Goal: Information Seeking & Learning: Learn about a topic

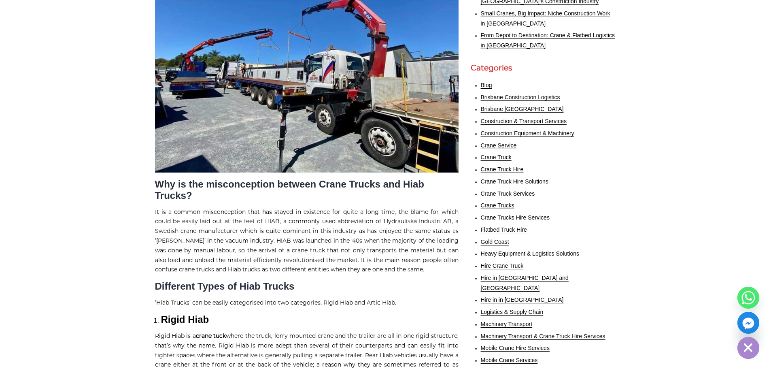
scroll to position [405, 0]
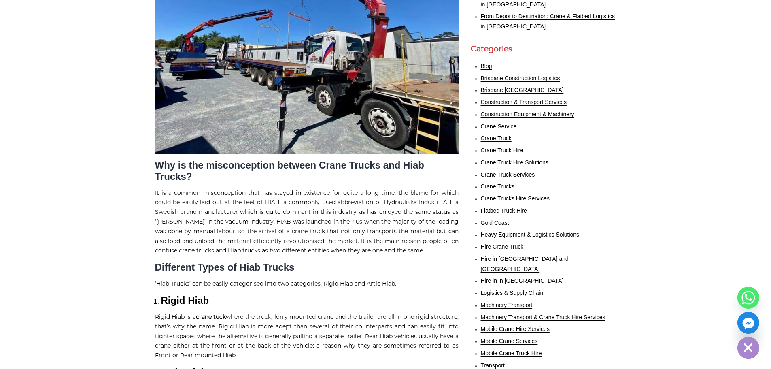
click at [186, 231] on p "It is a common misconception that has stayed in existence for quite a long time…" at bounding box center [306, 222] width 303 height 68
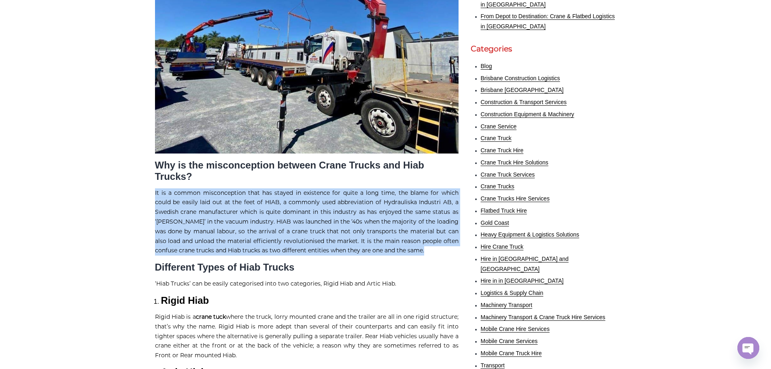
click at [186, 231] on p "It is a common misconception that has stayed in existence for quite a long time…" at bounding box center [306, 222] width 303 height 68
click at [255, 228] on p "It is a common misconception that has stayed in existence for quite a long time…" at bounding box center [306, 222] width 303 height 68
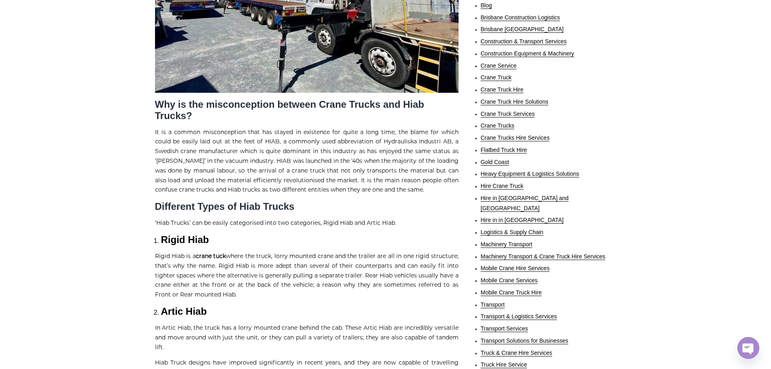
scroll to position [486, 0]
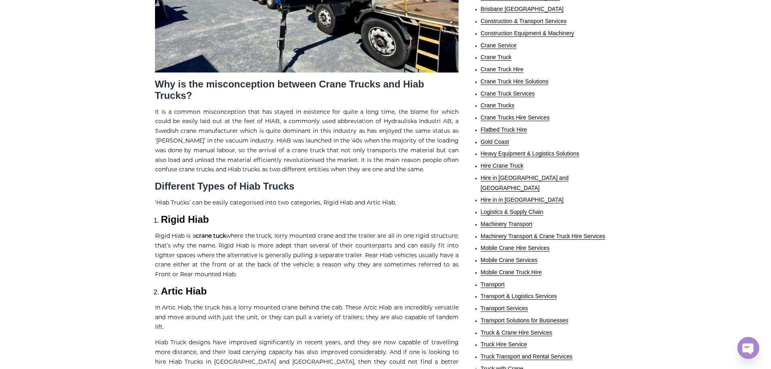
click at [174, 240] on p "Rigid Hiab is a crane tuck where the truck, lorry mounted crane and the trailer…" at bounding box center [306, 255] width 303 height 48
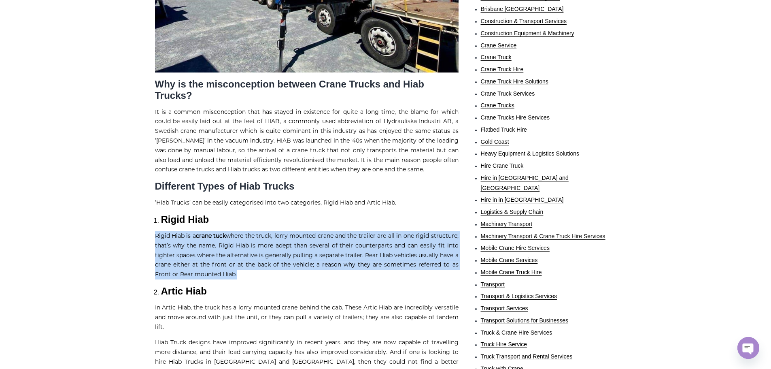
click at [174, 240] on p "Rigid Hiab is a crane tuck where the truck, lorry mounted crane and the trailer…" at bounding box center [306, 255] width 303 height 48
click at [163, 242] on p "Rigid Hiab is a crane tuck where the truck, lorry mounted crane and the trailer…" at bounding box center [306, 255] width 303 height 48
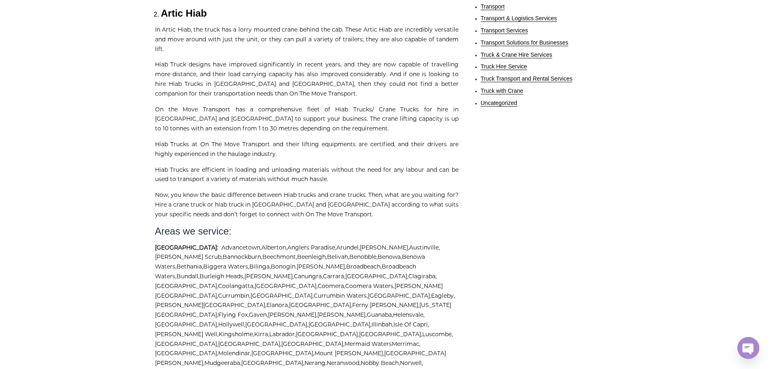
scroll to position [647, 0]
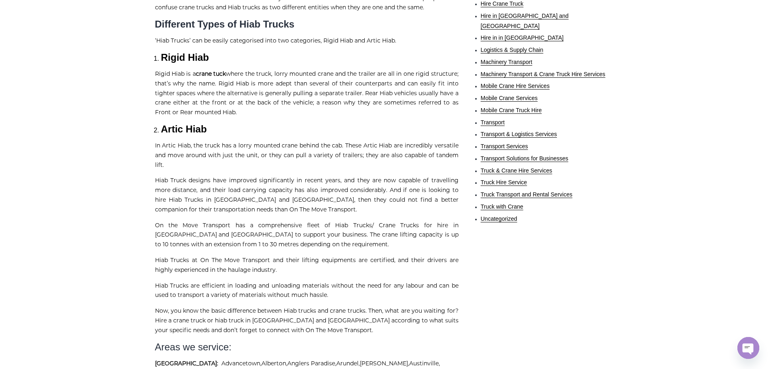
drag, startPoint x: 167, startPoint y: 207, endPoint x: 160, endPoint y: 127, distance: 80.4
click at [161, 128] on li "Artic Hiab" at bounding box center [309, 128] width 297 height 11
drag, startPoint x: 163, startPoint y: 123, endPoint x: 209, endPoint y: 126, distance: 46.6
click at [209, 126] on h2 "Artic Hiab" at bounding box center [309, 128] width 297 height 11
click at [184, 178] on p "Hiab Truck designs have improved significantly in recent years, and they are no…" at bounding box center [306, 195] width 303 height 38
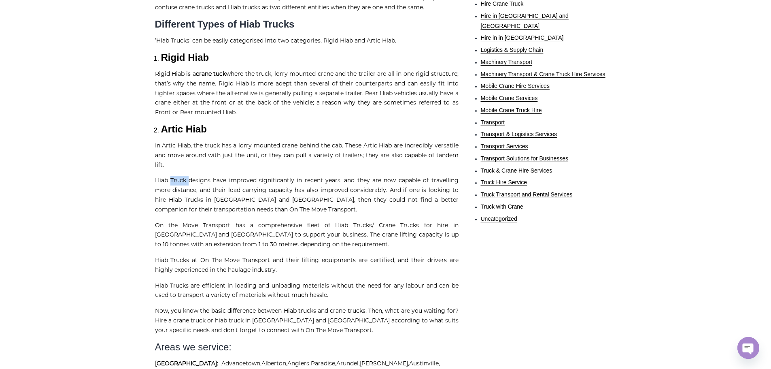
click at [184, 178] on p "Hiab Truck designs have improved significantly in recent years, and they are no…" at bounding box center [306, 195] width 303 height 38
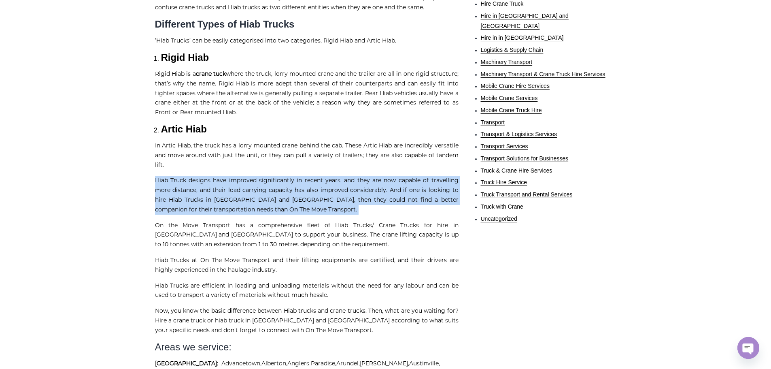
click at [184, 178] on p "Hiab Truck designs have improved significantly in recent years, and they are no…" at bounding box center [306, 195] width 303 height 38
click at [280, 189] on p "Hiab Truck designs have improved significantly in recent years, and they are no…" at bounding box center [306, 195] width 303 height 38
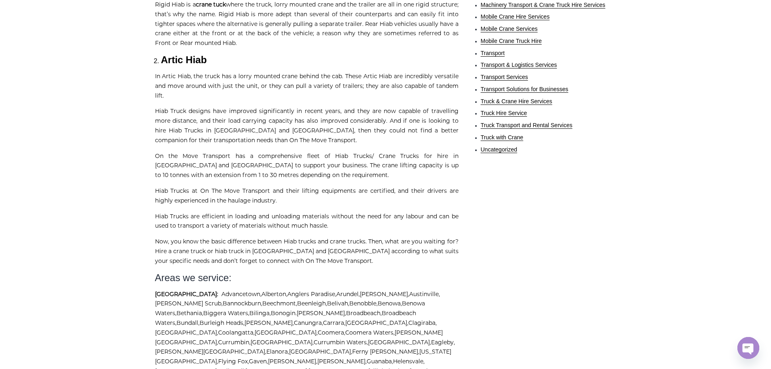
scroll to position [728, 0]
